Goal: Transaction & Acquisition: Book appointment/travel/reservation

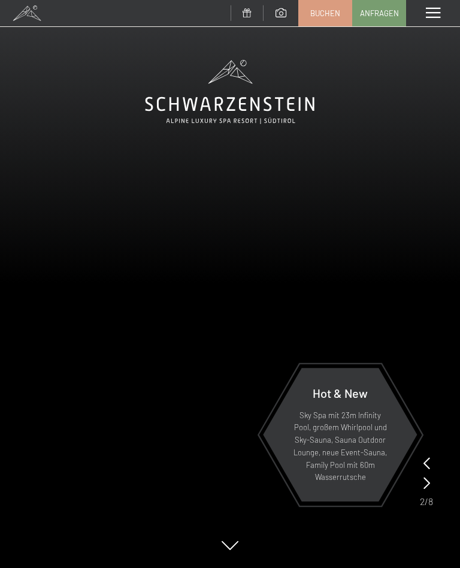
click at [432, 16] on span at bounding box center [433, 13] width 14 height 11
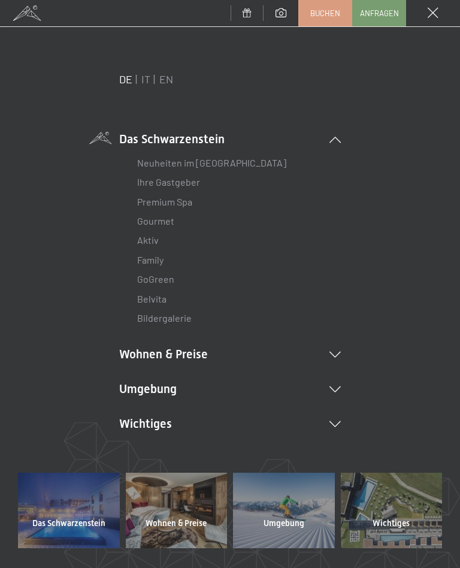
click at [186, 360] on li "Wohnen & Preise Inklusivleistungen [PERSON_NAME] & Preise Liste Angebote Liste …" at bounding box center [230, 354] width 222 height 17
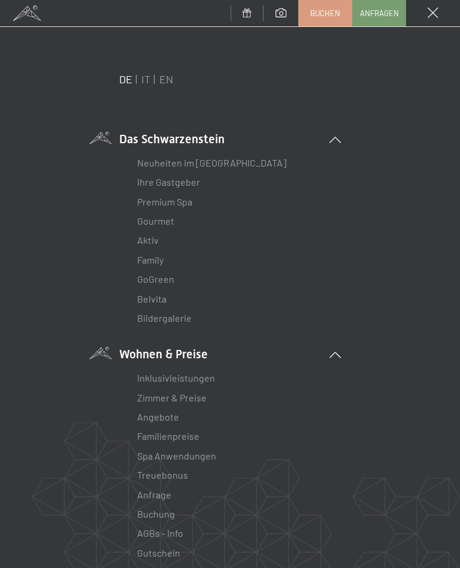
click at [198, 401] on link "Zimmer & Preise" at bounding box center [172, 397] width 70 height 11
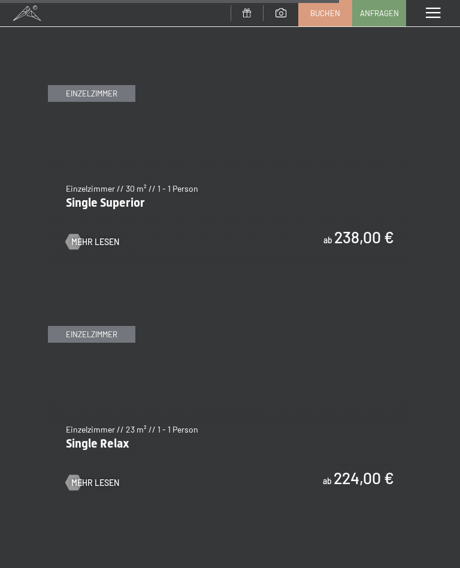
scroll to position [3291, 0]
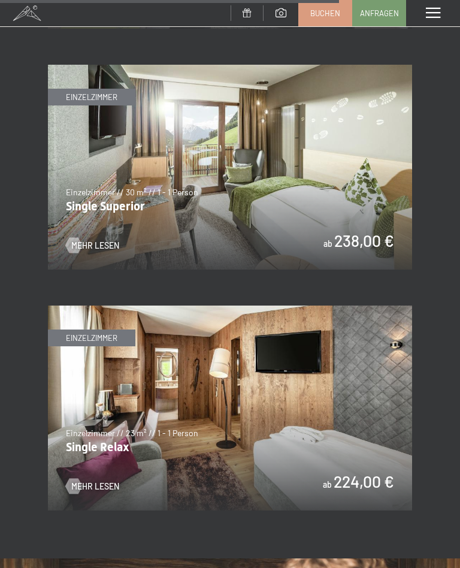
click at [231, 422] on img at bounding box center [230, 408] width 364 height 205
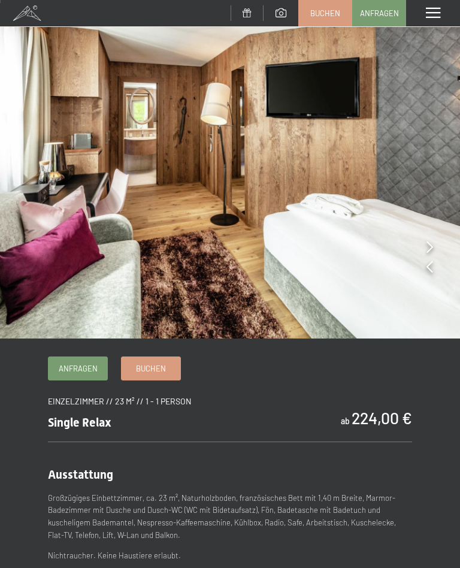
click at [161, 372] on span "Buchen" at bounding box center [151, 368] width 30 height 11
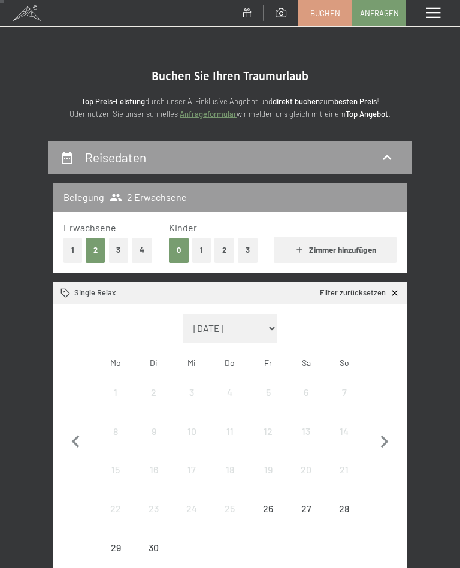
scroll to position [55, 0]
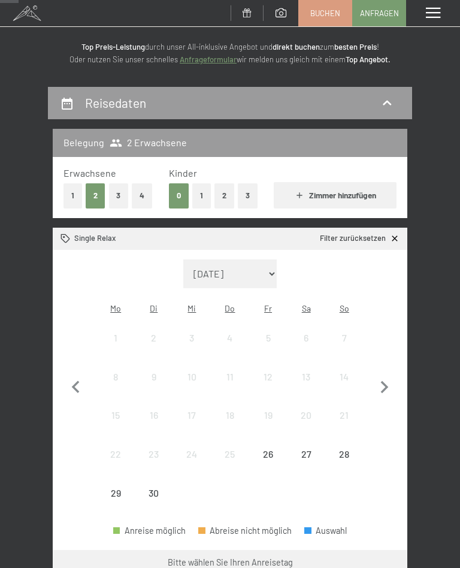
click at [73, 199] on button "1" at bounding box center [73, 195] width 19 height 25
click at [451, 306] on div "Reisedaten Belegung 1 Erwachsener Erwachsene 1 2 3 4 Kinder 0 1 2 3 Zimmer hinz…" at bounding box center [230, 443] width 460 height 713
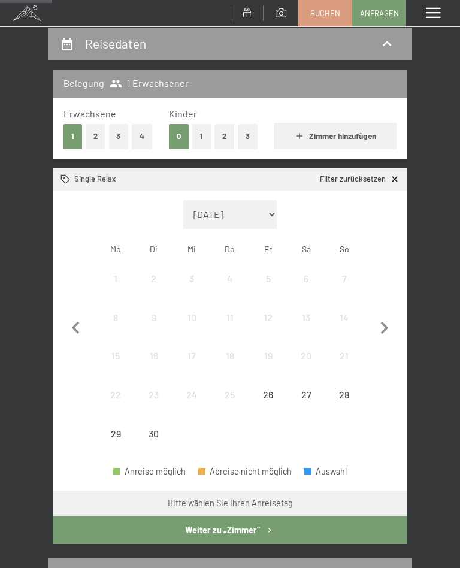
scroll to position [114, 0]
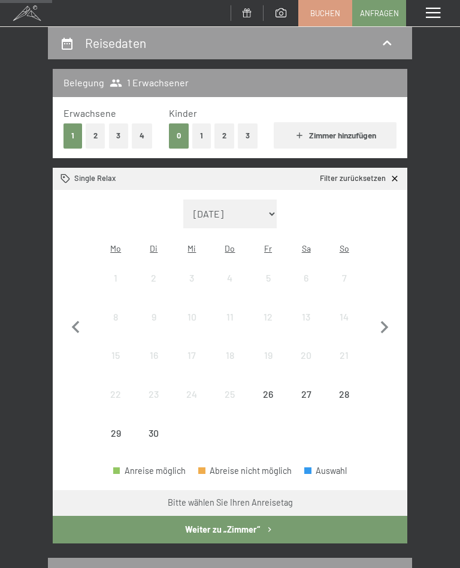
click at [390, 328] on icon "button" at bounding box center [384, 327] width 25 height 25
select select "2025-10-01"
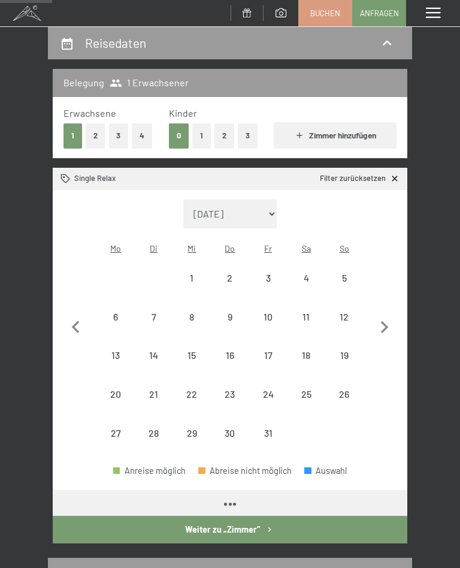
select select "2025-10-01"
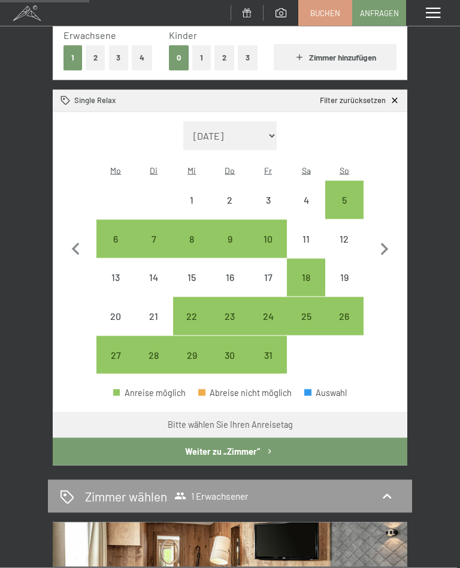
scroll to position [196, 0]
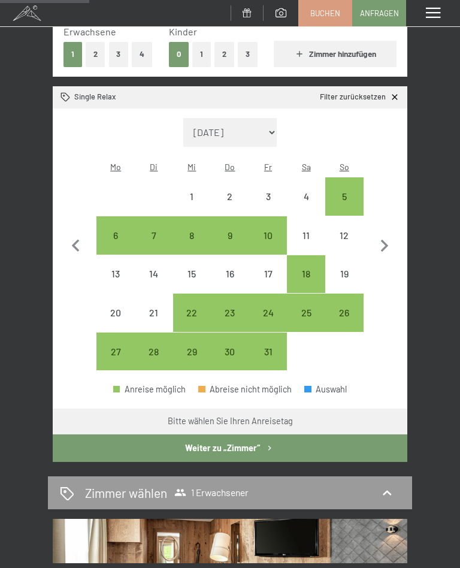
click at [349, 308] on div "26" at bounding box center [345, 326] width 36 height 36
select select "2025-10-01"
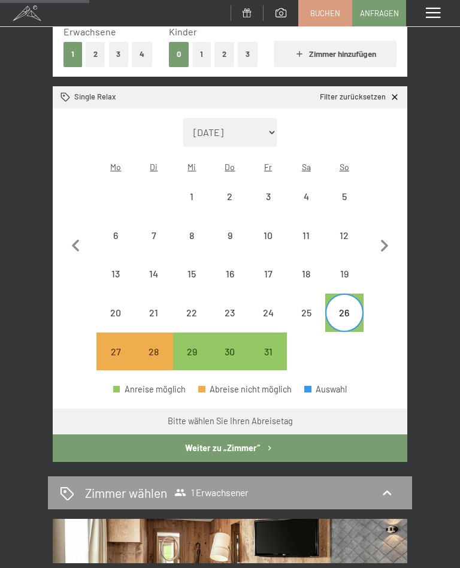
click at [387, 247] on icon "button" at bounding box center [384, 246] width 25 height 25
select select "2025-11-01"
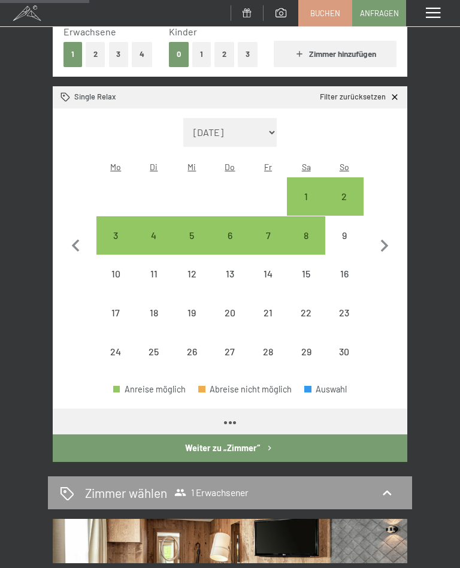
select select "2025-11-01"
click at [355, 195] on div "2" at bounding box center [345, 210] width 36 height 36
select select "2025-11-01"
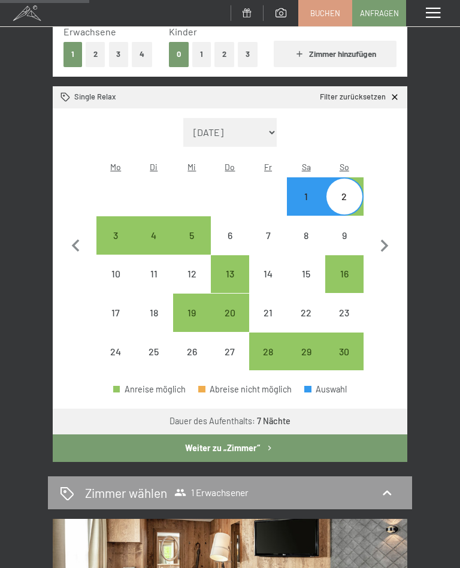
click at [243, 440] on button "Weiter zu „Zimmer“" at bounding box center [230, 448] width 355 height 28
select select "2025-11-01"
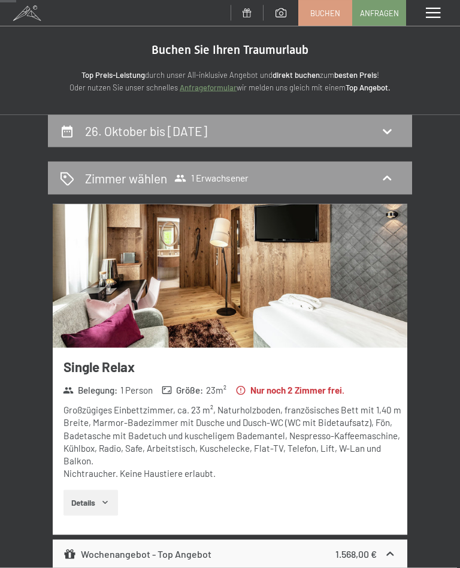
scroll to position [0, 0]
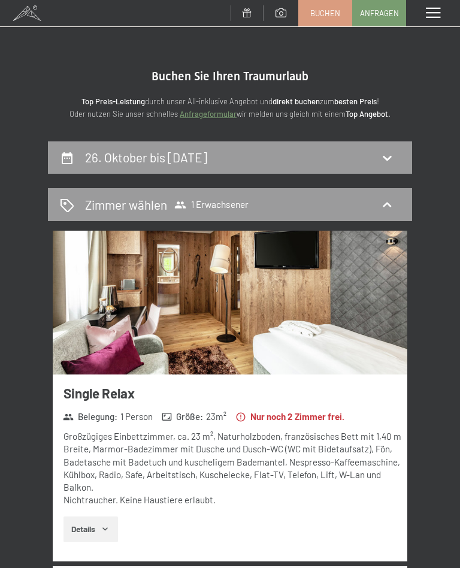
click at [391, 162] on icon at bounding box center [387, 157] width 14 height 14
select select "2025-10-01"
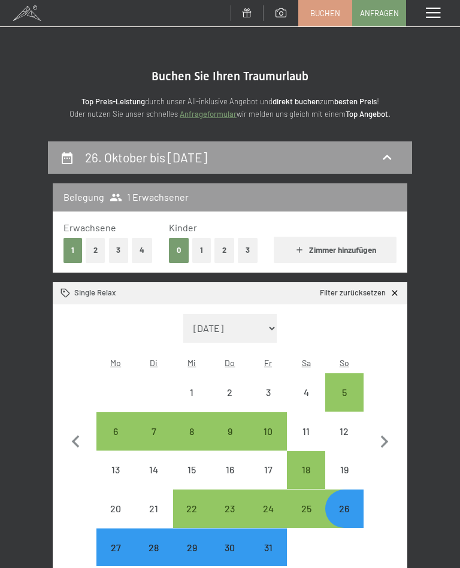
scroll to position [140, 0]
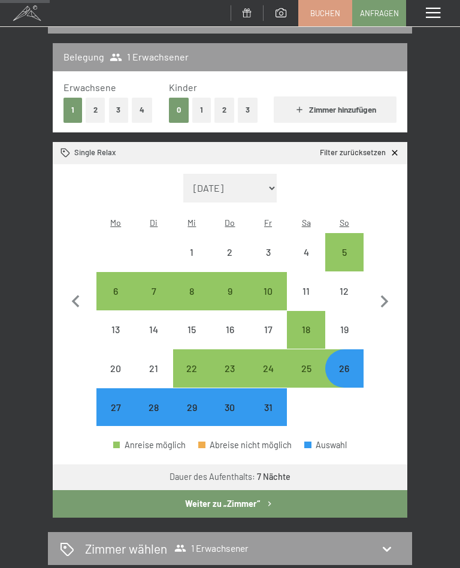
click at [396, 368] on button "button" at bounding box center [384, 300] width 25 height 253
select select "2025-11-01"
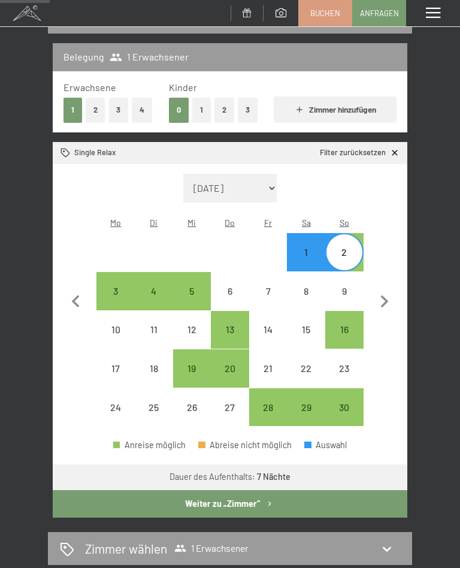
click at [395, 221] on button "button" at bounding box center [384, 300] width 25 height 253
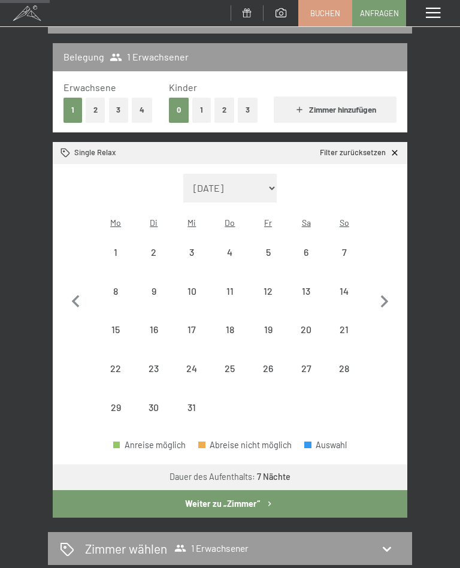
select select "2025-12-01"
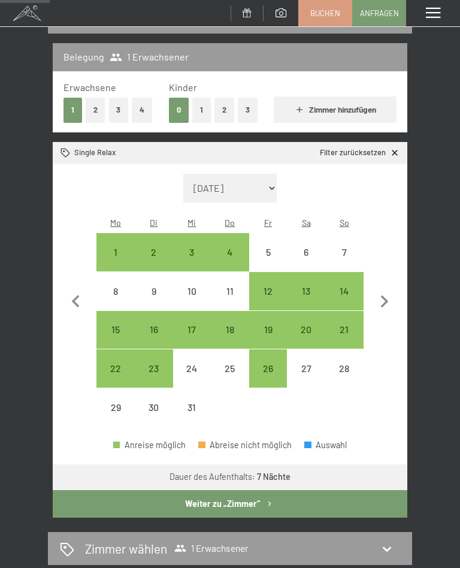
click at [350, 286] on div "14" at bounding box center [345, 304] width 36 height 36
select select "2025-12-01"
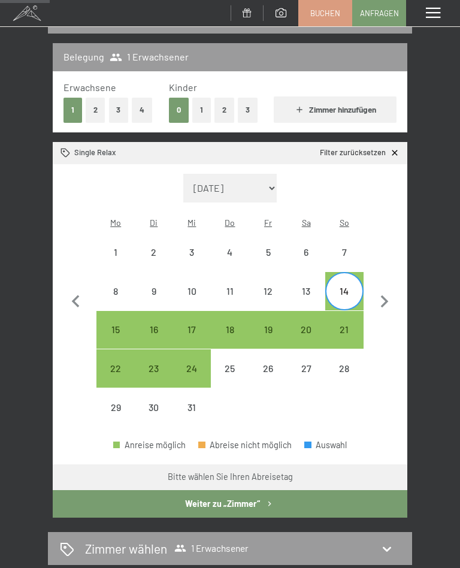
click at [352, 325] on div "21" at bounding box center [345, 343] width 36 height 36
select select "2025-12-01"
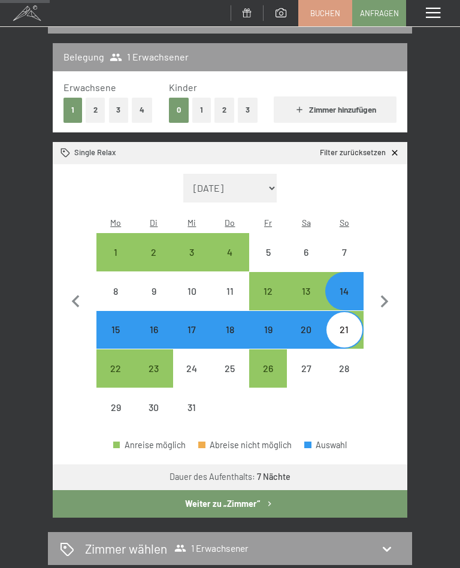
click at [236, 492] on button "Weiter zu „Zimmer“" at bounding box center [230, 504] width 355 height 28
select select "2025-12-01"
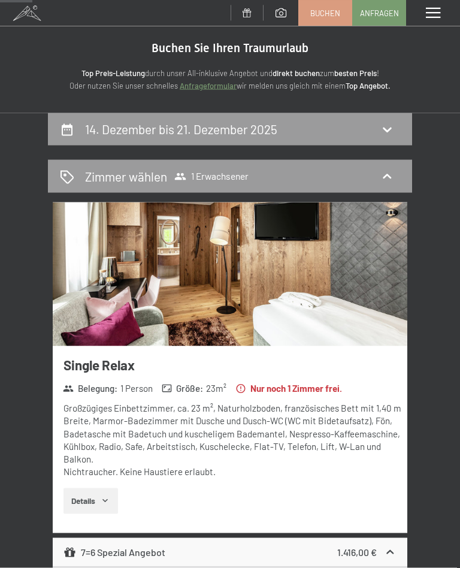
scroll to position [0, 0]
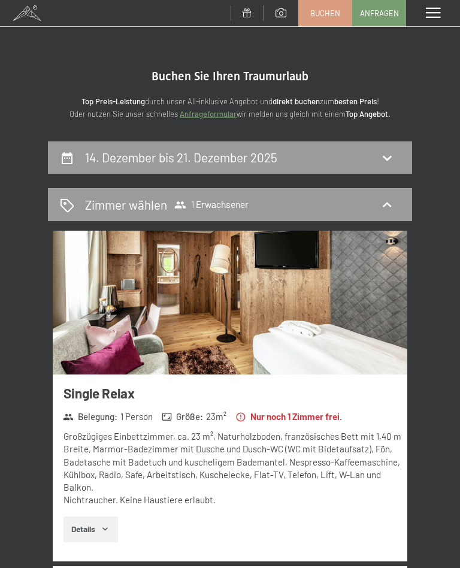
click at [393, 158] on icon at bounding box center [387, 157] width 14 height 14
select select "2025-12-01"
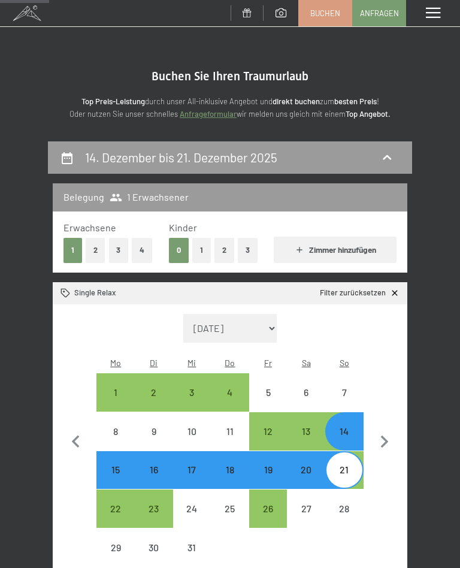
scroll to position [140, 0]
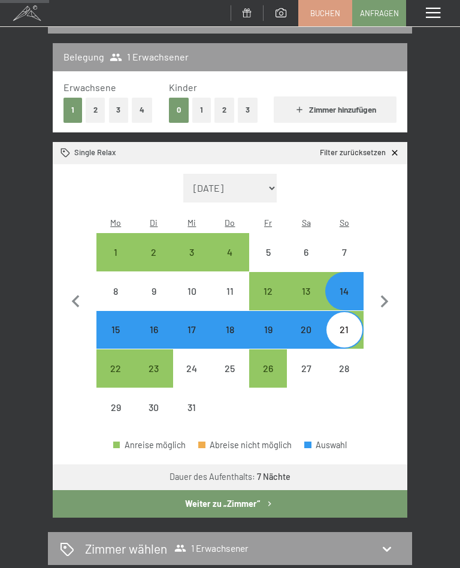
click at [391, 366] on button "button" at bounding box center [384, 300] width 25 height 253
select select "2026-01-01"
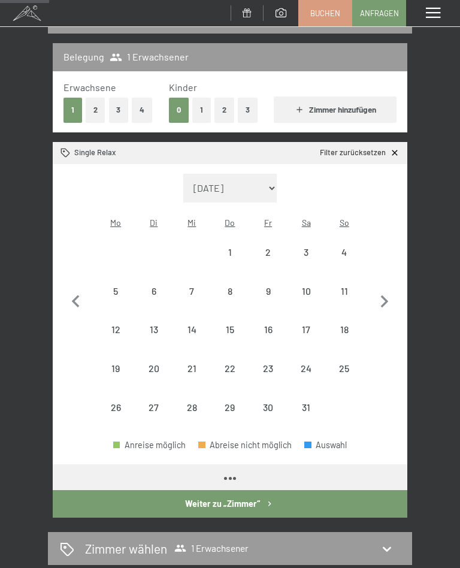
select select "2026-01-01"
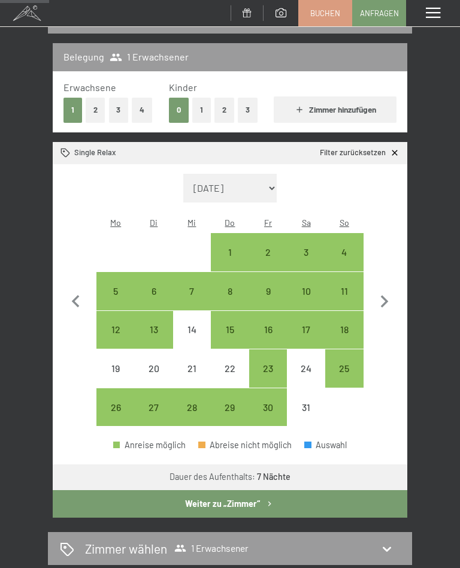
click at [77, 294] on icon "button" at bounding box center [76, 301] width 25 height 25
select select "2025-12-01"
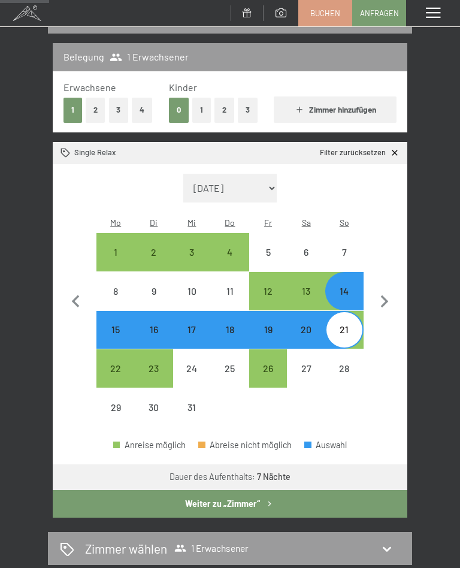
click at [389, 184] on button "button" at bounding box center [384, 300] width 25 height 253
select select "2026-01-01"
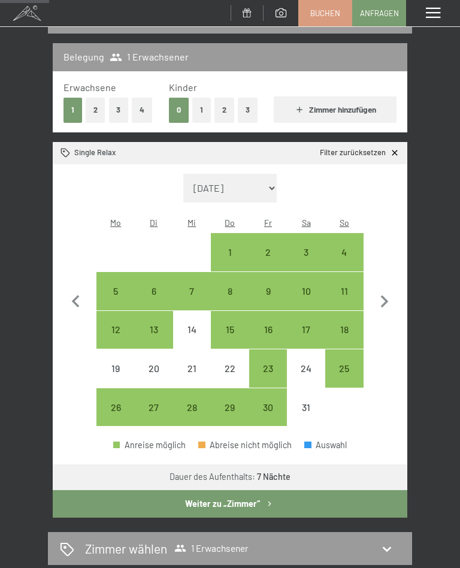
click at [83, 296] on icon "button" at bounding box center [76, 301] width 25 height 25
select select "2025-12-01"
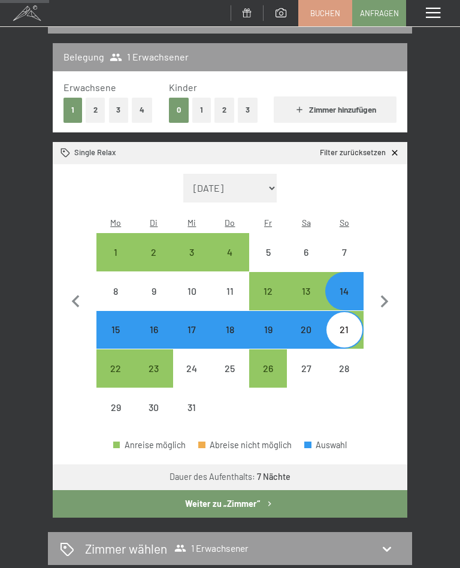
click at [71, 304] on icon "button" at bounding box center [76, 301] width 25 height 25
select select "2025-11-01"
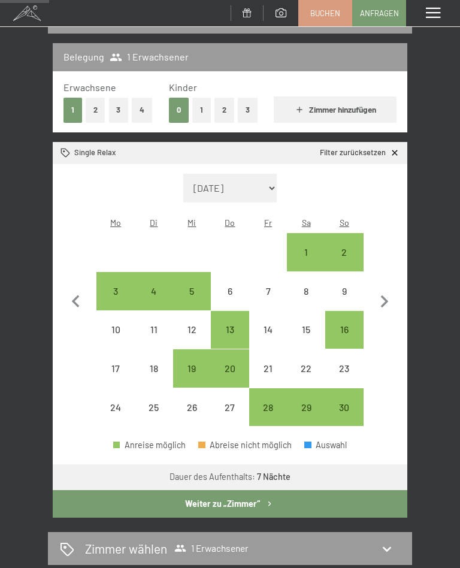
click at [75, 300] on icon "button" at bounding box center [76, 301] width 25 height 25
select select "2025-10-01"
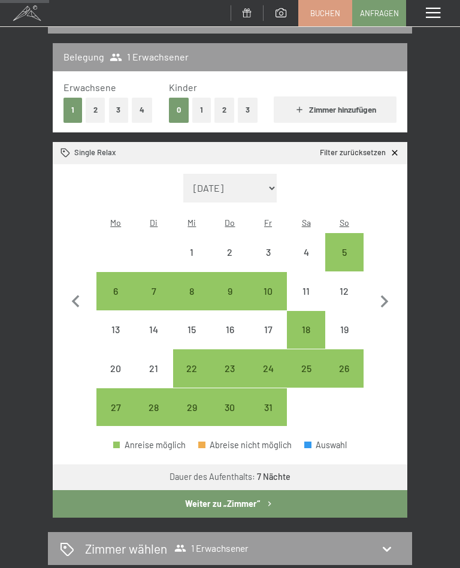
click at [349, 364] on div "26" at bounding box center [345, 382] width 36 height 36
select select "2025-10-01"
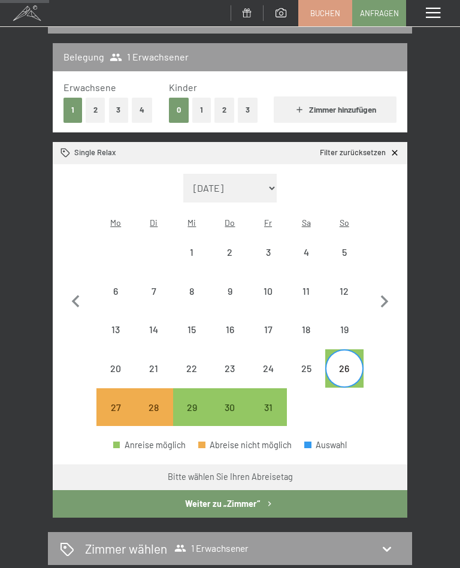
click at [241, 403] on div "30" at bounding box center [230, 421] width 36 height 36
select select "2025-10-01"
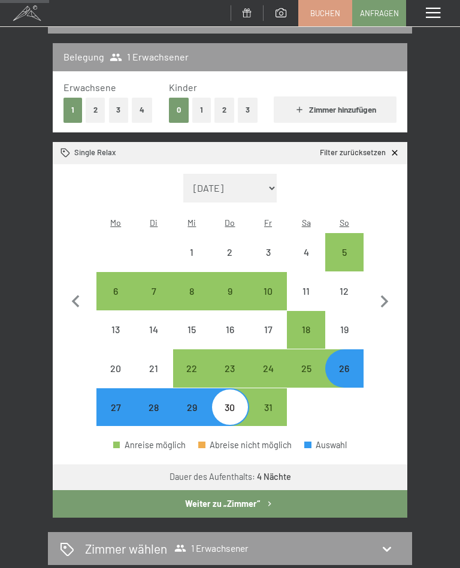
click at [225, 497] on button "Weiter zu „Zimmer“" at bounding box center [230, 504] width 355 height 28
select select "2025-10-01"
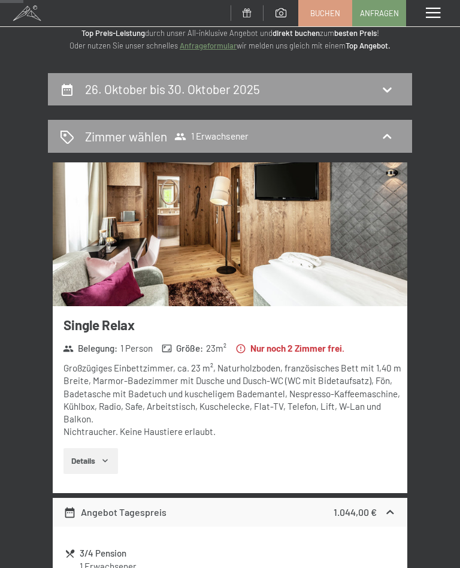
scroll to position [0, 0]
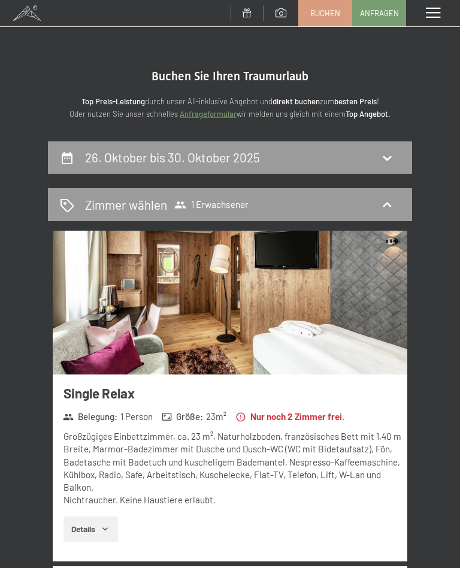
click at [393, 162] on icon at bounding box center [387, 157] width 14 height 14
select select "2025-10-01"
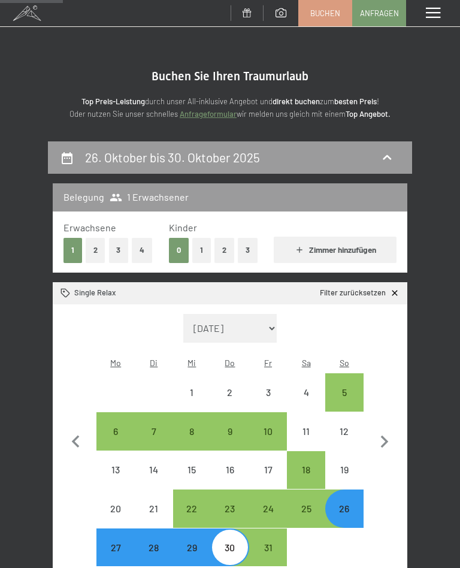
scroll to position [140, 0]
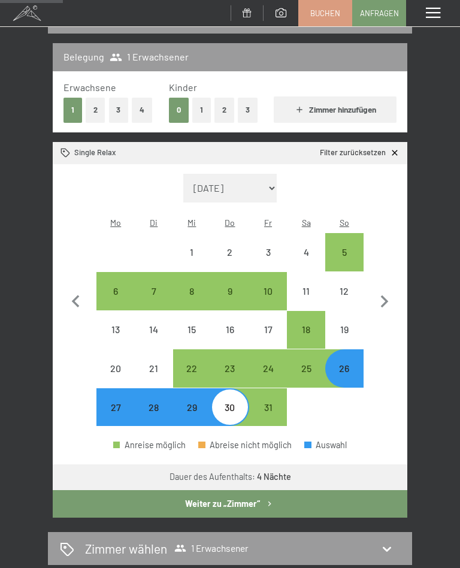
click at [382, 410] on button "button" at bounding box center [384, 300] width 25 height 253
select select "2025-11-01"
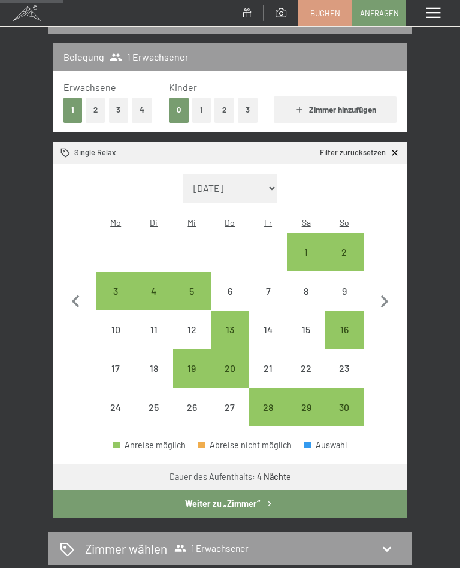
click at [392, 302] on icon "button" at bounding box center [384, 301] width 25 height 25
select select "2025-12-01"
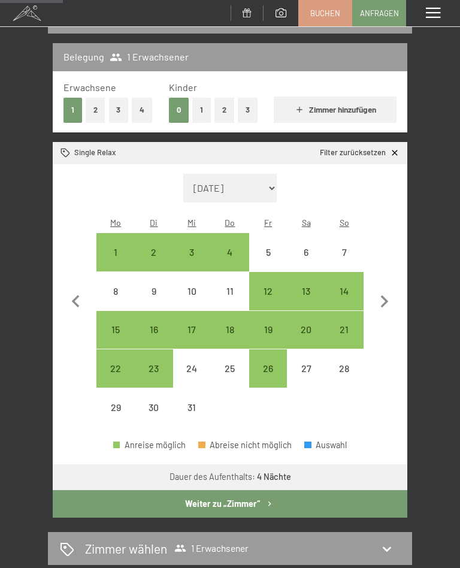
click at [79, 299] on icon "button" at bounding box center [76, 301] width 25 height 25
select select "2025-11-01"
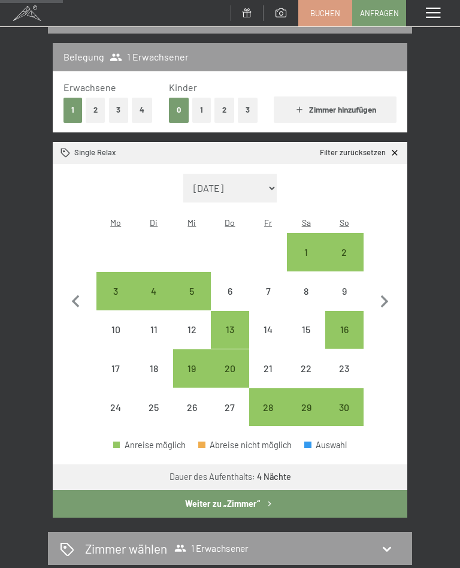
click at [349, 403] on div "30" at bounding box center [345, 421] width 36 height 36
select select "2025-11-01"
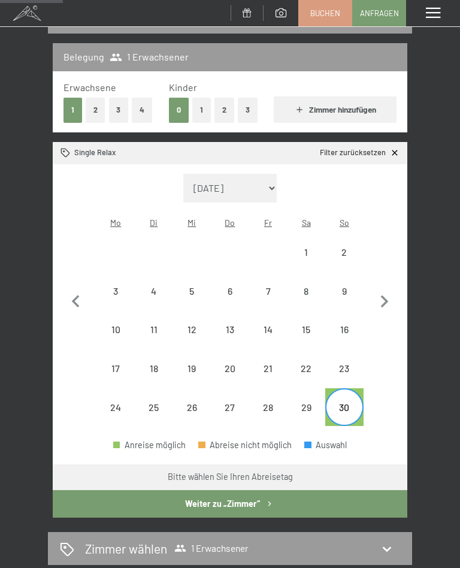
click at [390, 309] on button "button" at bounding box center [384, 300] width 25 height 253
select select "2025-12-01"
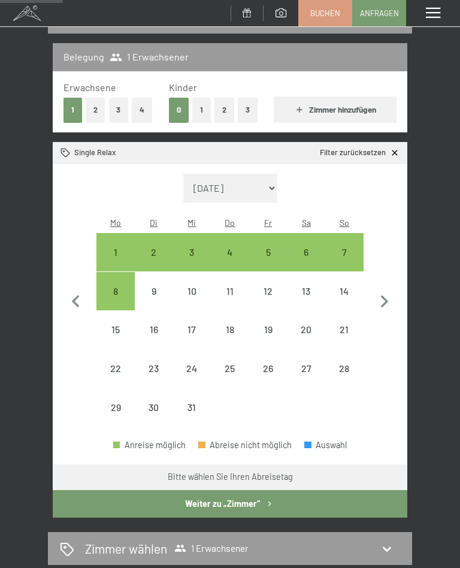
click at [234, 248] on div "4" at bounding box center [230, 266] width 36 height 36
select select "2025-12-01"
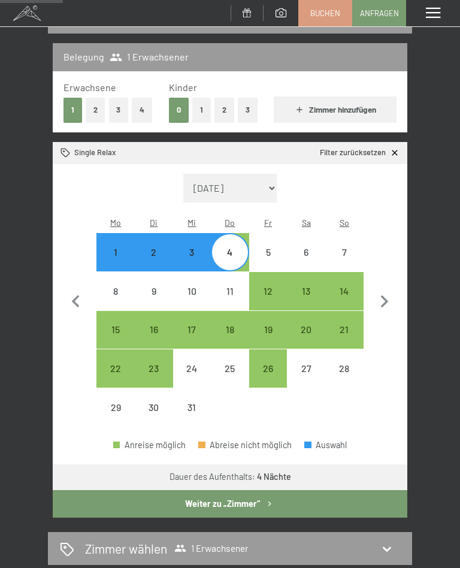
click at [227, 497] on button "Weiter zu „Zimmer“" at bounding box center [230, 504] width 355 height 28
select select "2025-12-01"
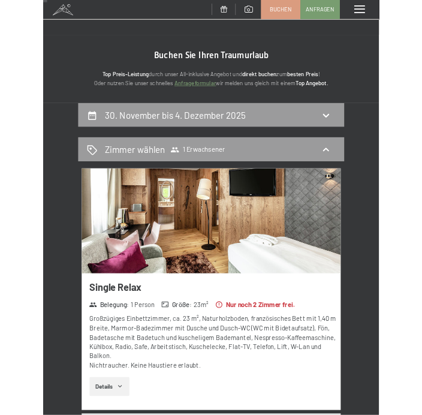
scroll to position [0, 0]
